Goal: Transaction & Acquisition: Book appointment/travel/reservation

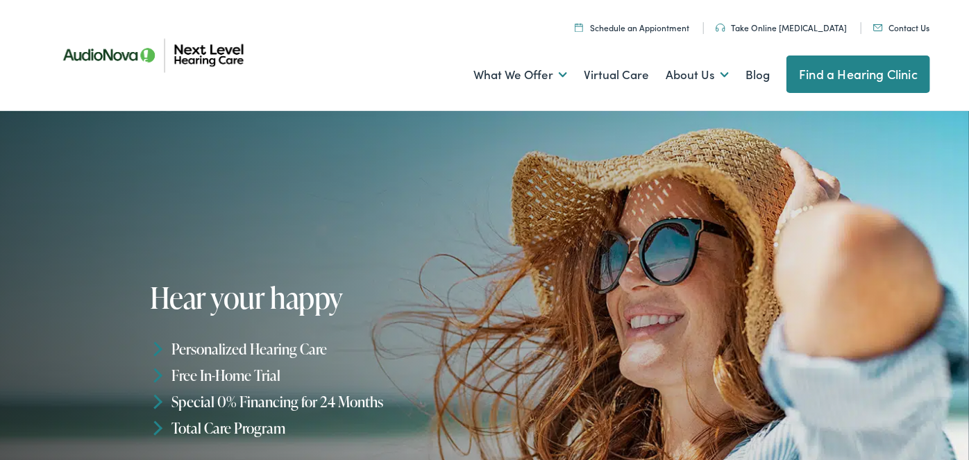
click at [655, 31] on link "Schedule an Appiontment" at bounding box center [632, 28] width 114 height 12
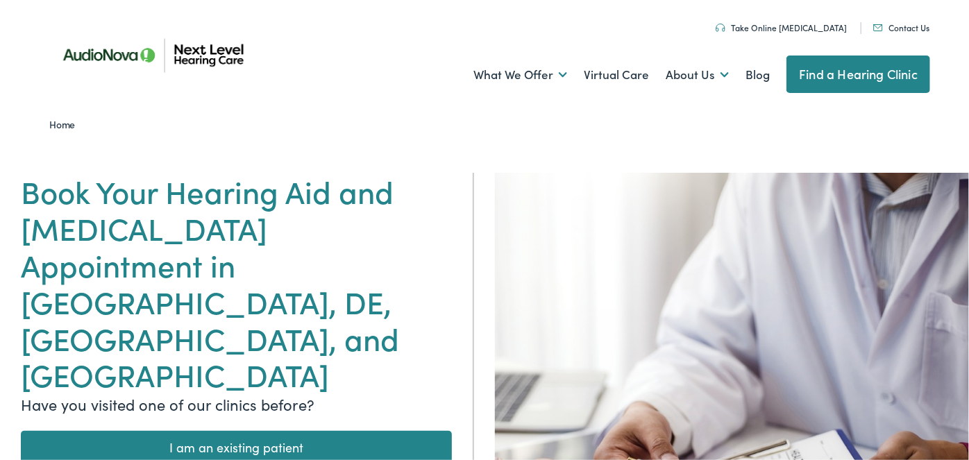
click at [266, 431] on link "I am an existing patient" at bounding box center [236, 447] width 431 height 33
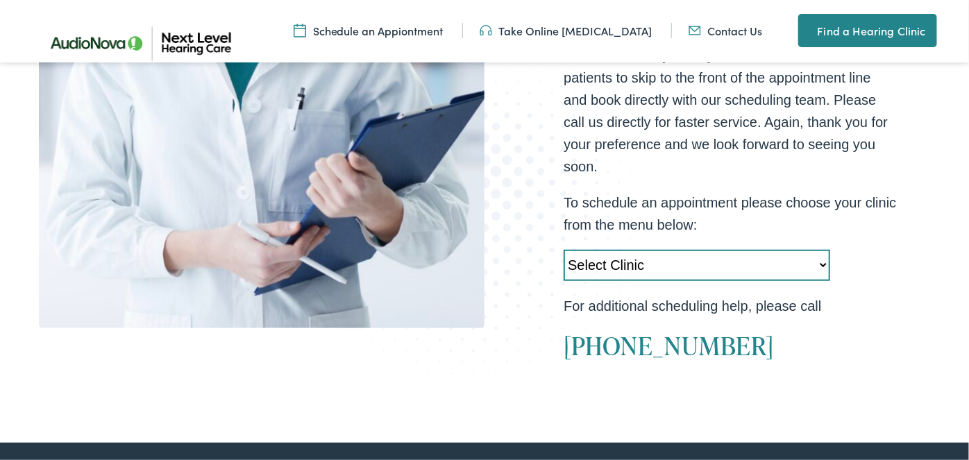
scroll to position [469, 0]
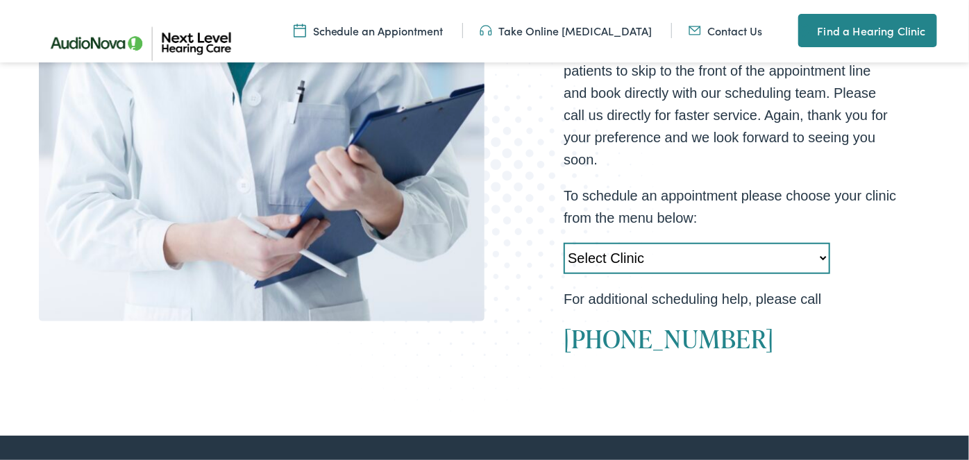
click at [758, 264] on select "Select Clinic Midlothian-VA-AudioNova 14408 Sommerville Court Manassas-VA-Audio…" at bounding box center [696, 258] width 266 height 31
click at [563, 243] on select "Select Clinic Midlothian-VA-AudioNova 14408 Sommerville Court Manassas-VA-Audio…" at bounding box center [696, 258] width 266 height 31
click at [794, 250] on select "Select Clinic [GEOGRAPHIC_DATA]-[GEOGRAPHIC_DATA]-[GEOGRAPHIC_DATA] [GEOGRAPHIC…" at bounding box center [696, 258] width 266 height 31
select select "[URL][DOMAIN_NAME]"
click at [563, 243] on select "Select Clinic [GEOGRAPHIC_DATA]-[GEOGRAPHIC_DATA]-[GEOGRAPHIC_DATA] [GEOGRAPHIC…" at bounding box center [696, 258] width 266 height 31
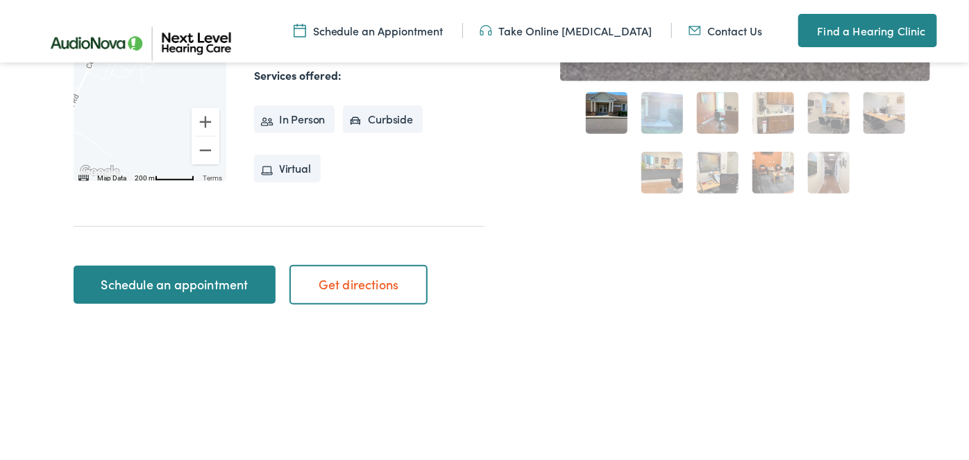
scroll to position [566, 0]
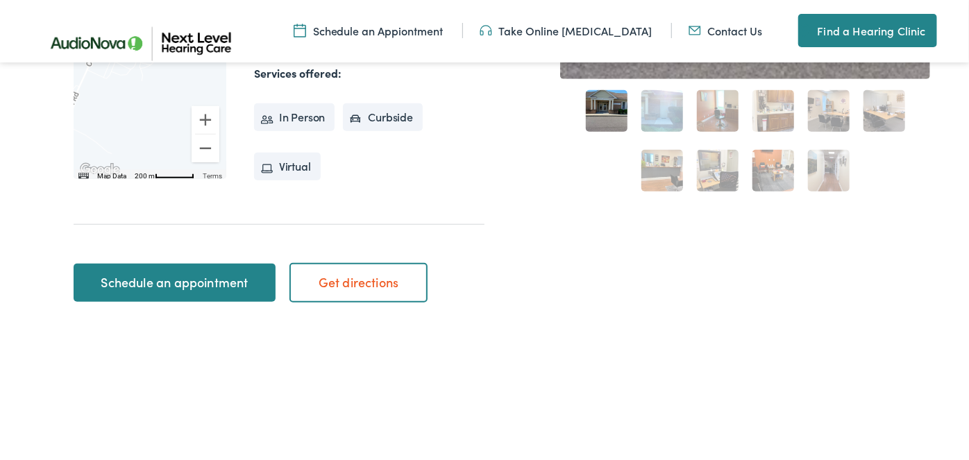
click at [190, 287] on link "Schedule an appointment" at bounding box center [175, 283] width 202 height 39
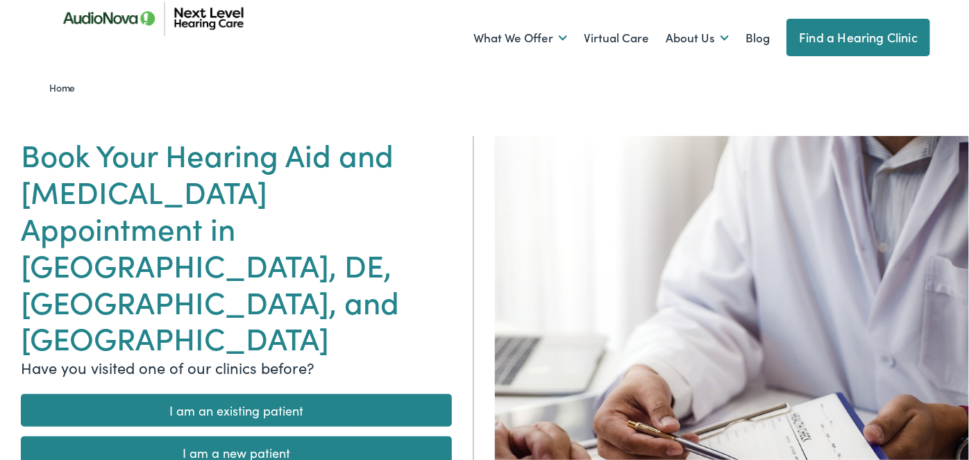
scroll to position [35, 0]
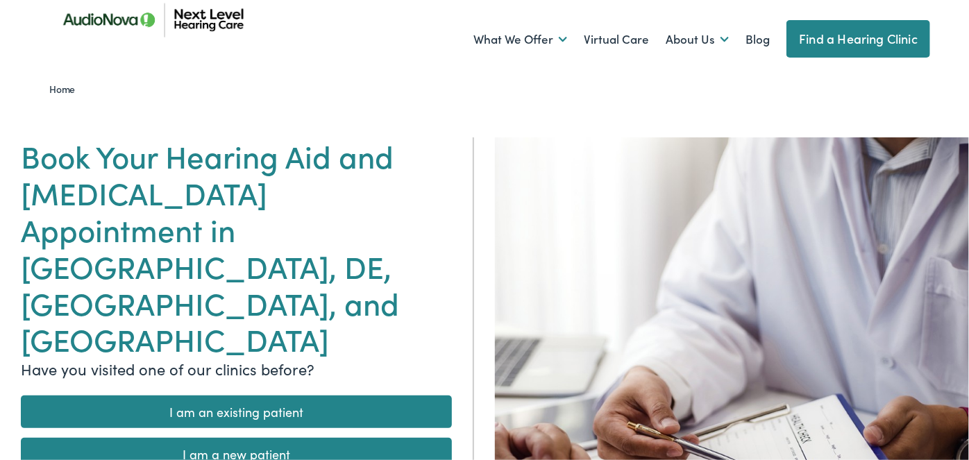
click at [295, 396] on link "I am an existing patient" at bounding box center [236, 412] width 431 height 33
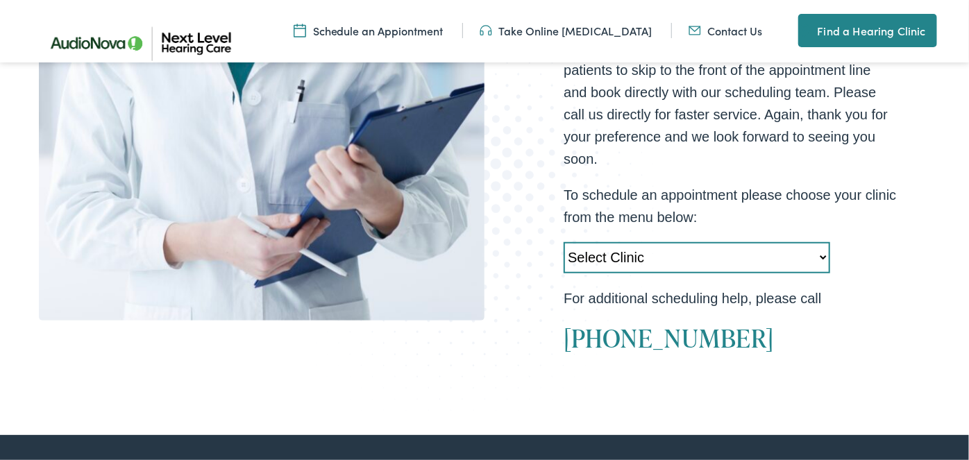
scroll to position [479, 0]
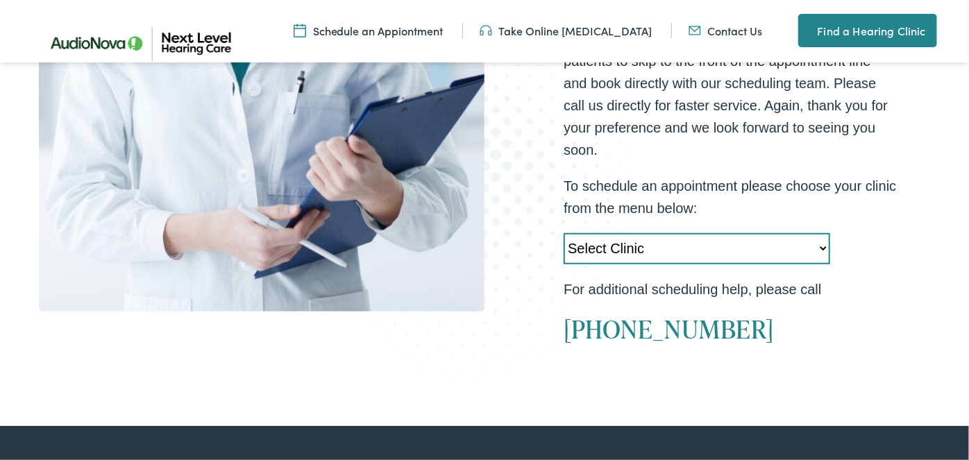
click at [636, 249] on select "Select Clinic [GEOGRAPHIC_DATA]-[GEOGRAPHIC_DATA]-[GEOGRAPHIC_DATA] [GEOGRAPHIC…" at bounding box center [696, 248] width 266 height 31
select select "[URL][DOMAIN_NAME]"
click at [563, 233] on select "Select Clinic [GEOGRAPHIC_DATA]-[GEOGRAPHIC_DATA]-[GEOGRAPHIC_DATA] [GEOGRAPHIC…" at bounding box center [696, 248] width 266 height 31
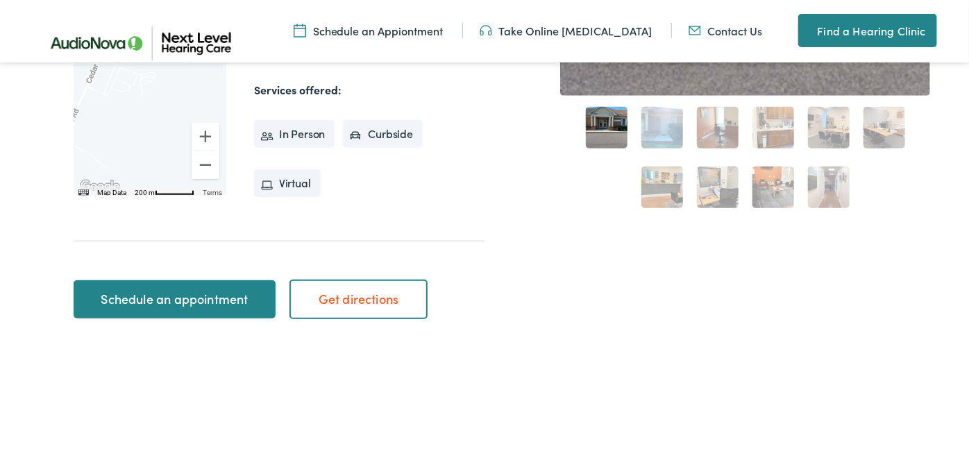
click at [522, 281] on div "Home / Locations / AudioNova AudioNova To navigate the map with touch gestures …" at bounding box center [484, 27] width 891 height 603
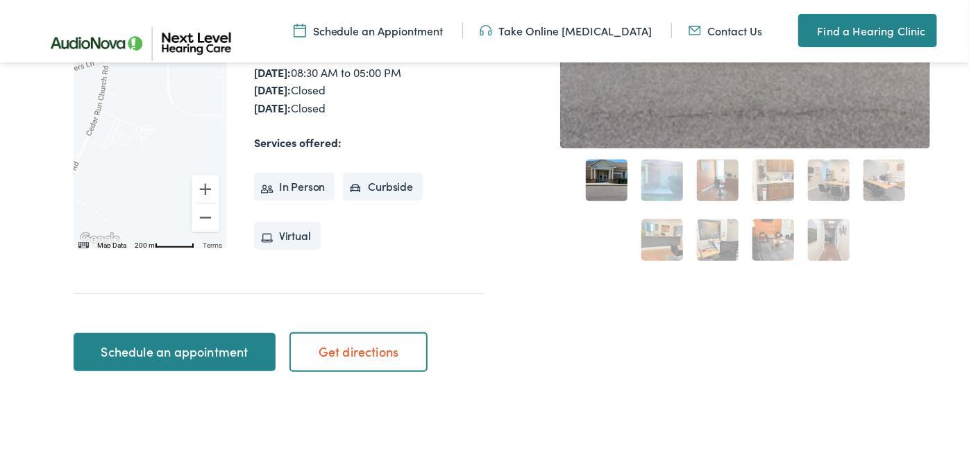
scroll to position [500, 0]
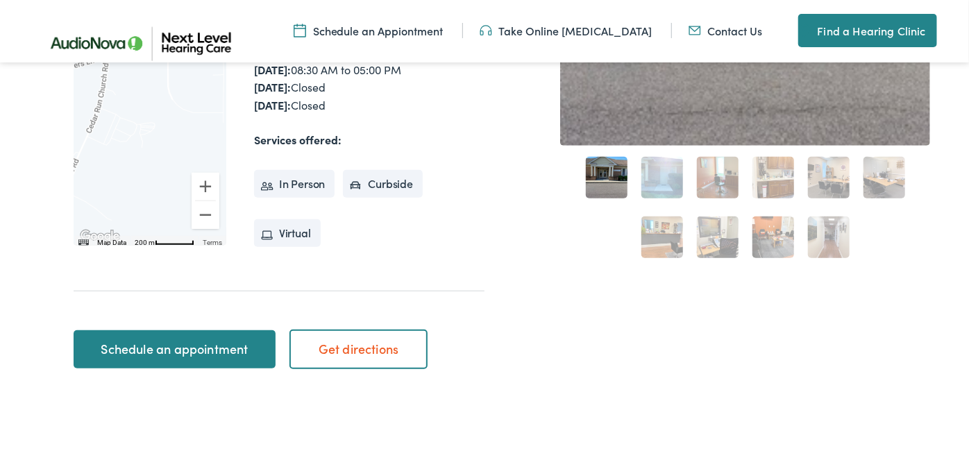
click at [432, 24] on link "Schedule an Appiontment" at bounding box center [369, 30] width 150 height 15
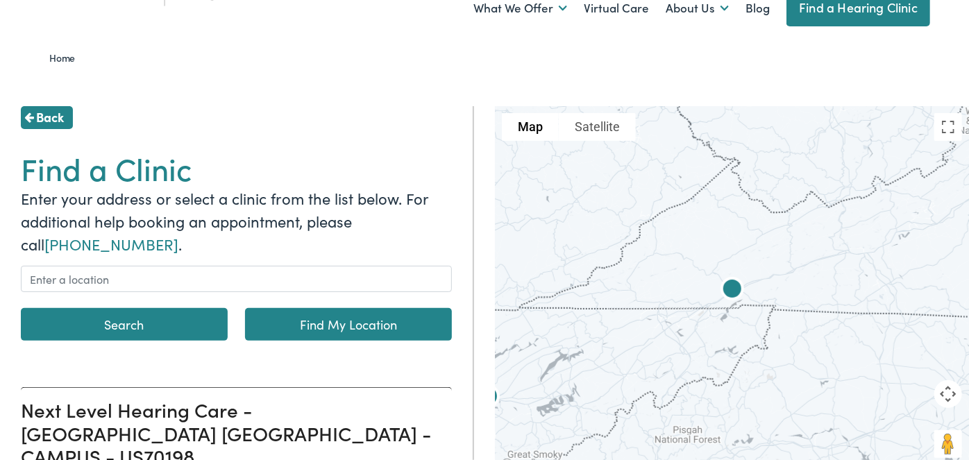
scroll to position [72, 0]
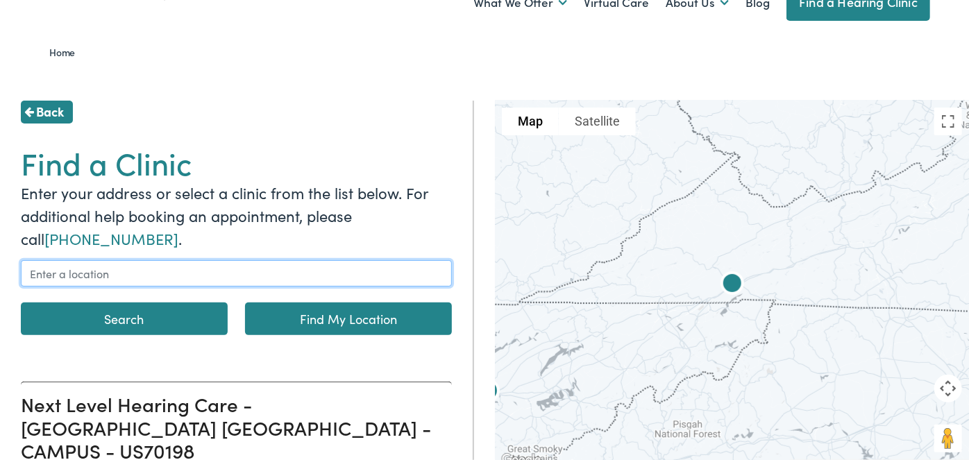
click at [252, 280] on input "text" at bounding box center [236, 273] width 431 height 26
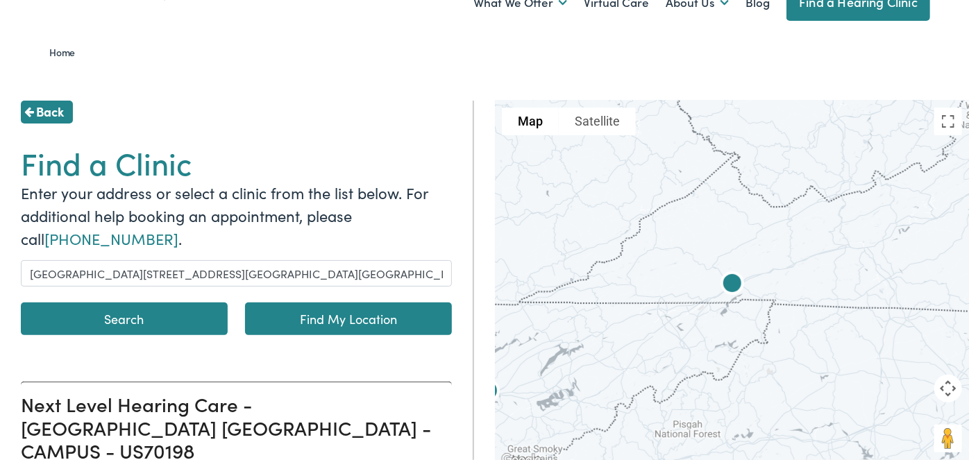
click at [201, 317] on button "Search" at bounding box center [124, 319] width 207 height 33
click at [140, 320] on button "Search" at bounding box center [124, 319] width 207 height 33
click at [304, 320] on link "Find My Location" at bounding box center [348, 319] width 207 height 33
type input "Sudley, Virginia"
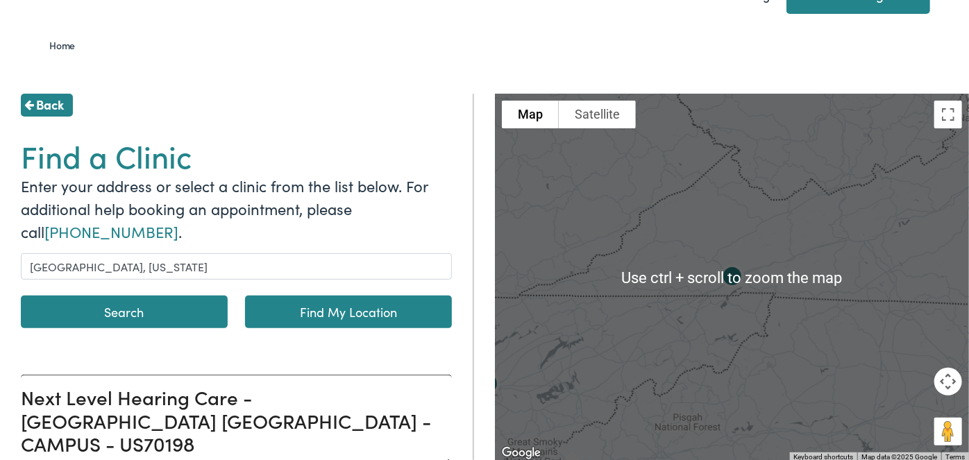
scroll to position [85, 0]
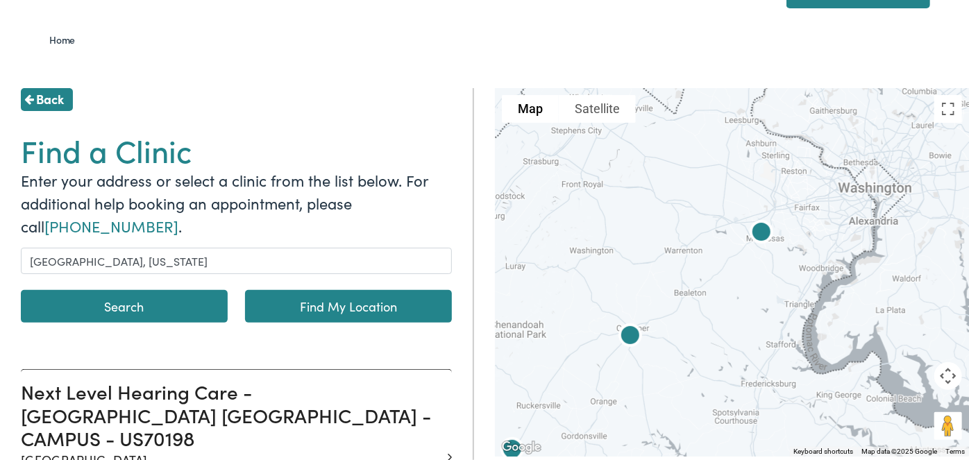
click at [626, 337] on img at bounding box center [630, 337] width 44 height 44
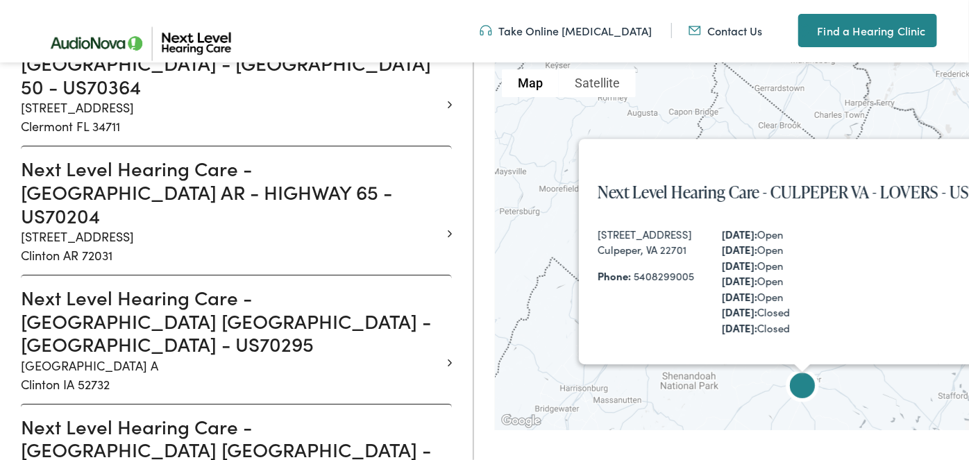
scroll to position [5246, 0]
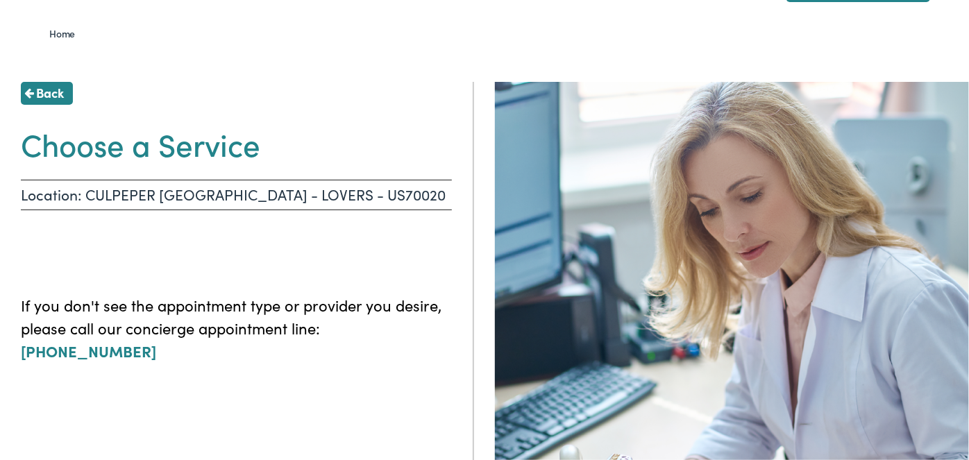
scroll to position [90, 0]
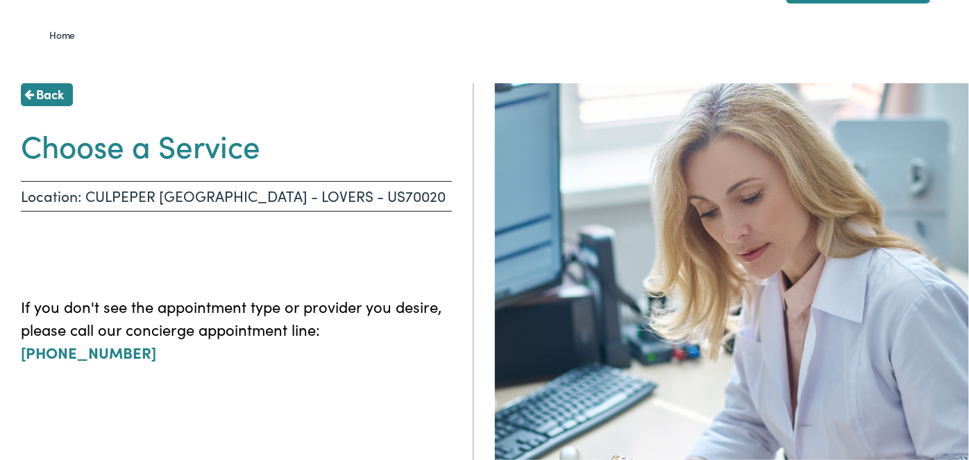
click at [295, 194] on p "Location: CULPEPER VA - LOVERS - US70020" at bounding box center [236, 196] width 431 height 31
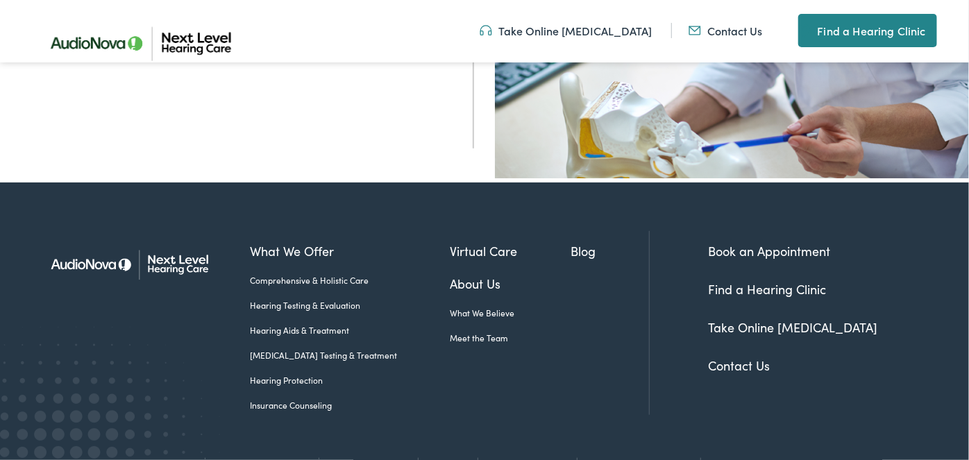
scroll to position [502, 0]
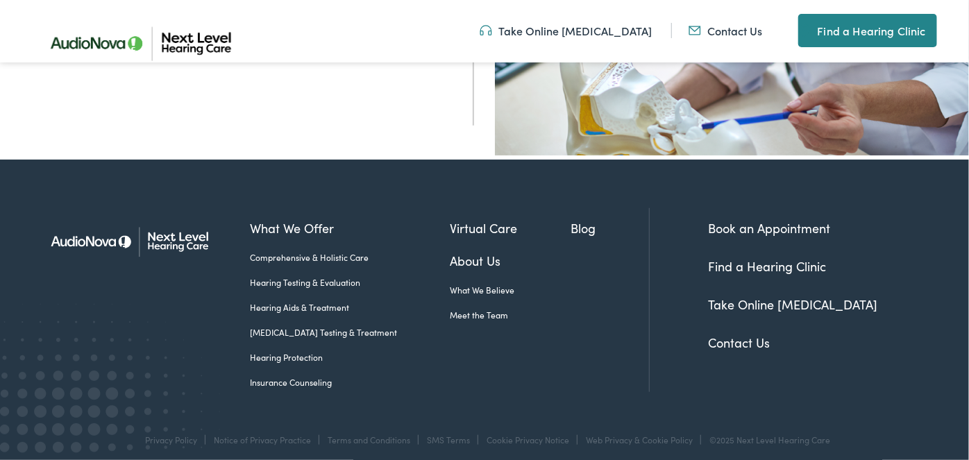
click at [714, 226] on link "Book an Appointment" at bounding box center [769, 227] width 122 height 17
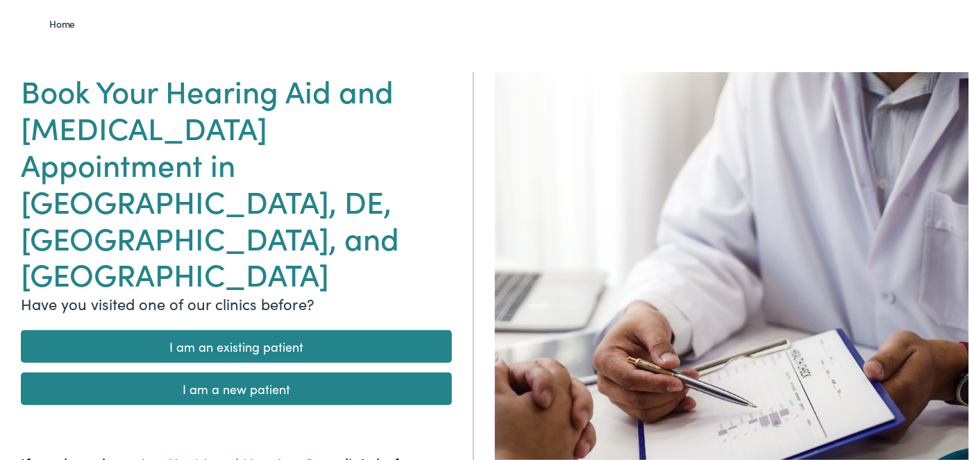
scroll to position [104, 0]
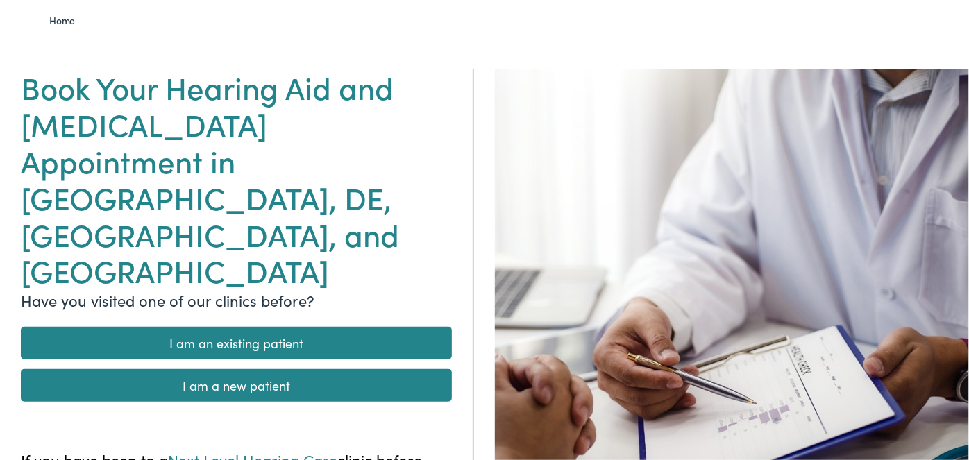
click at [264, 327] on link "I am an existing patient" at bounding box center [236, 343] width 431 height 33
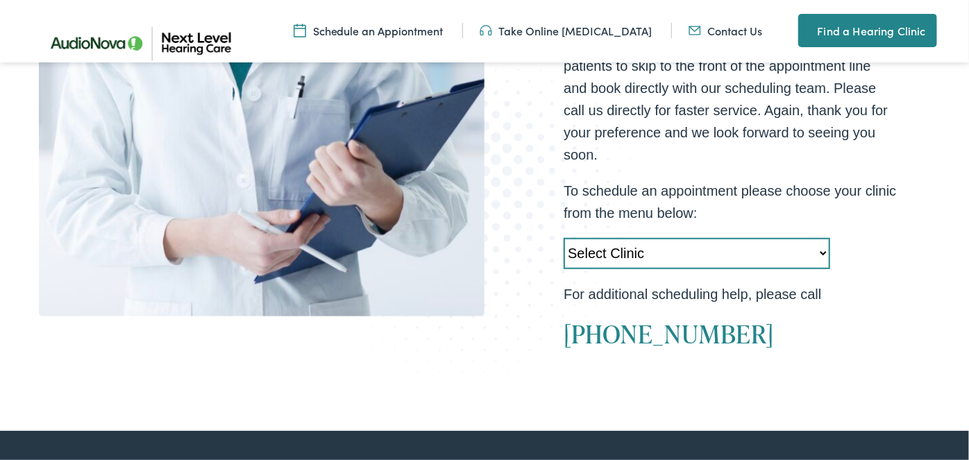
scroll to position [477, 0]
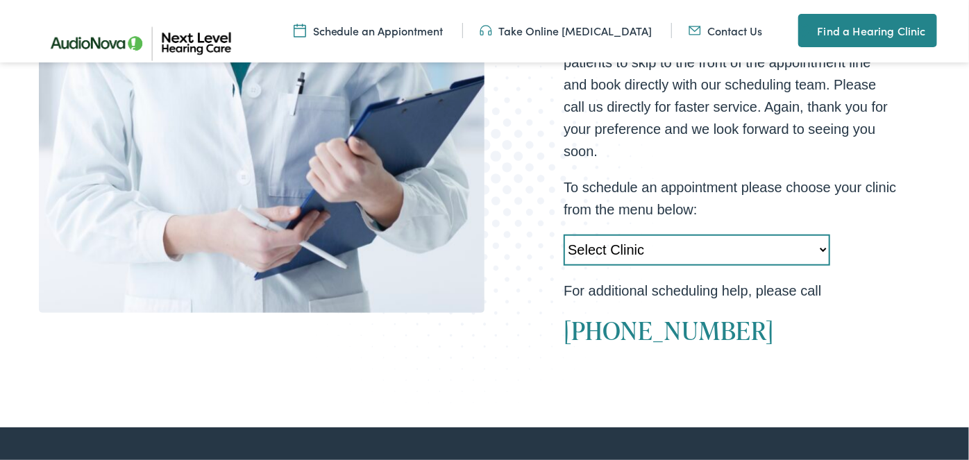
click at [681, 254] on select "Select Clinic Midlothian-VA-AudioNova 14408 Sommerville Court Manassas-VA-Audio…" at bounding box center [696, 250] width 266 height 31
select select "https://nextlevel.alpacaaudiology.com/locations/culpeper-va/"
click at [563, 235] on select "Select Clinic Midlothian-VA-AudioNova 14408 Sommerville Court Manassas-VA-Audio…" at bounding box center [696, 250] width 266 height 31
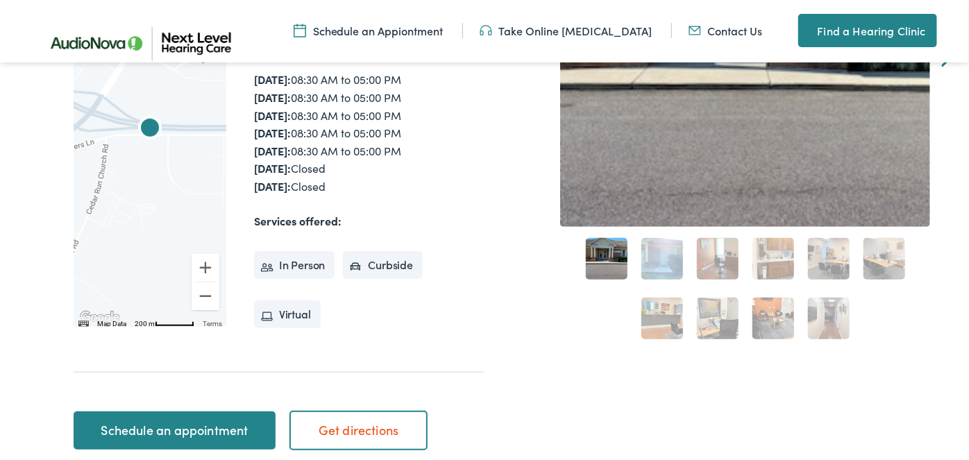
scroll to position [429, 0]
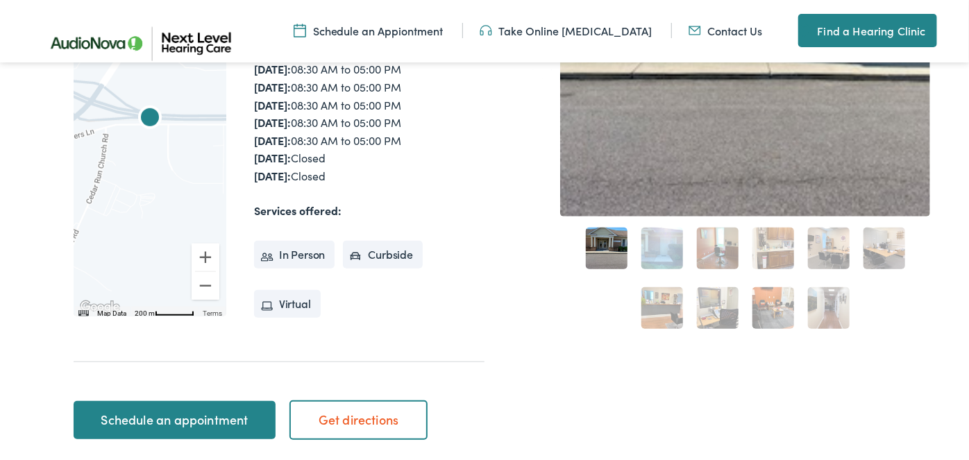
click at [284, 250] on li "In Person" at bounding box center [294, 255] width 81 height 28
click at [363, 241] on li "Curbside" at bounding box center [383, 255] width 80 height 28
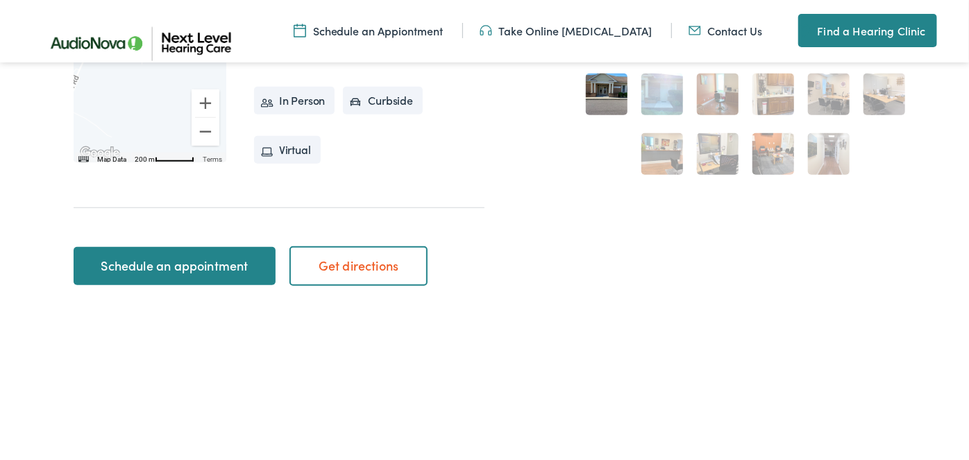
scroll to position [584, 0]
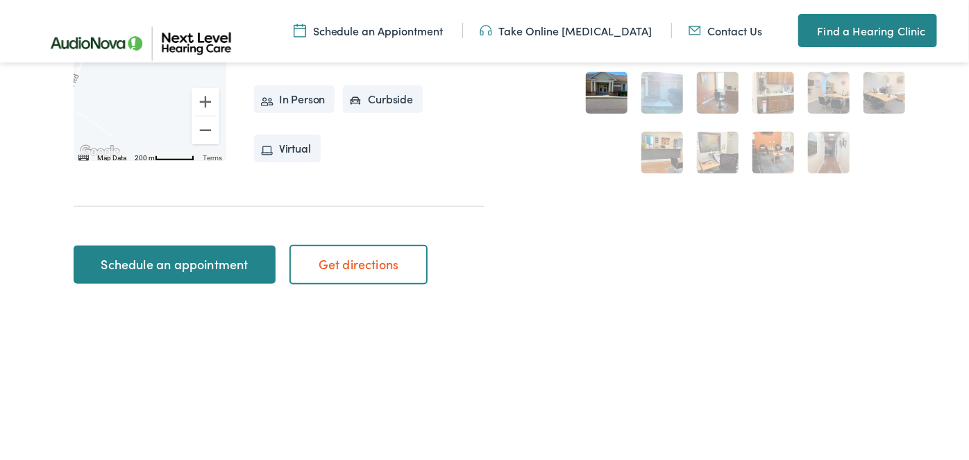
click at [179, 262] on link "Schedule an appointment" at bounding box center [175, 265] width 202 height 39
